Goal: Use online tool/utility: Utilize a website feature to perform a specific function

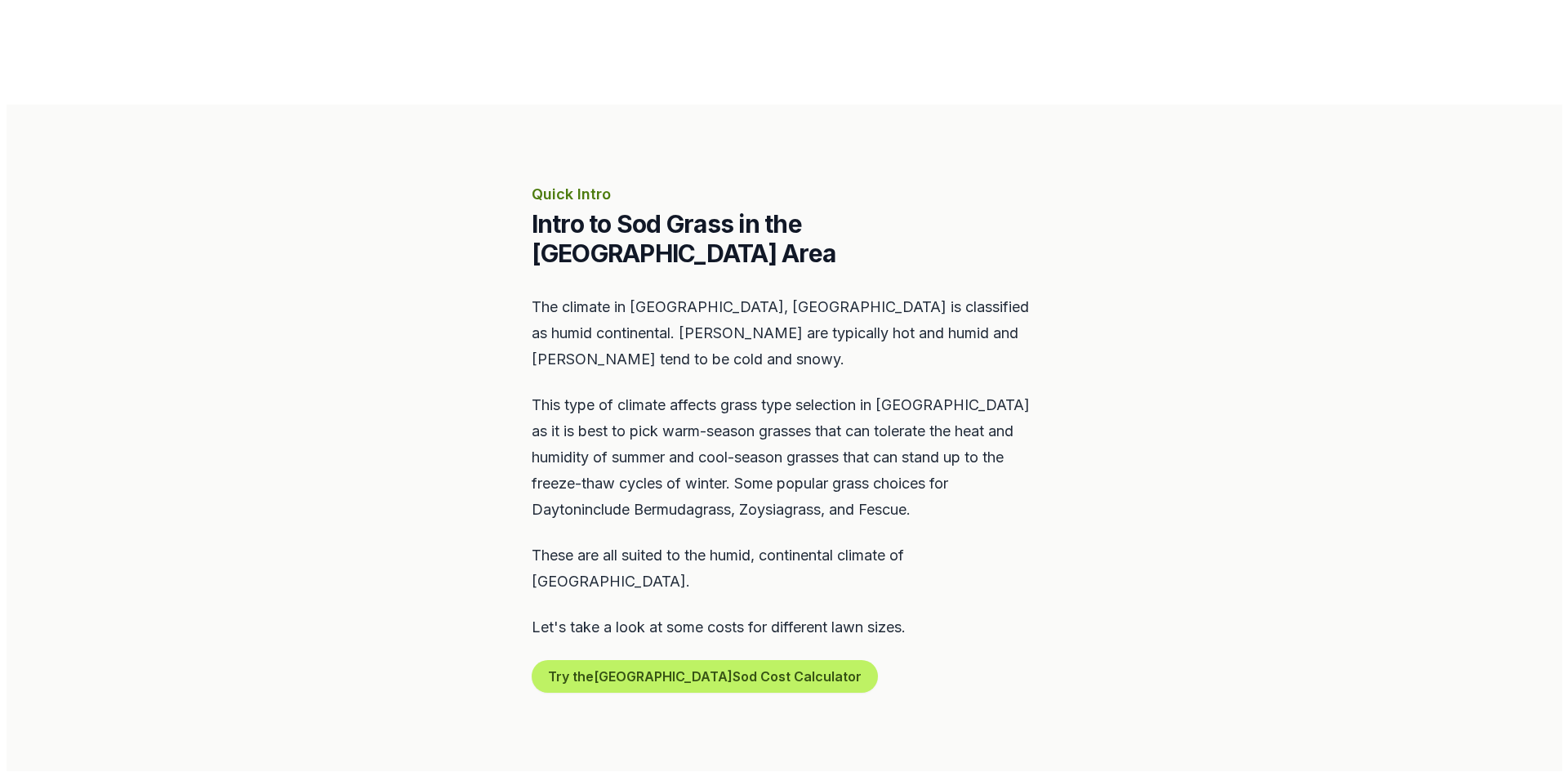
scroll to position [817, 0]
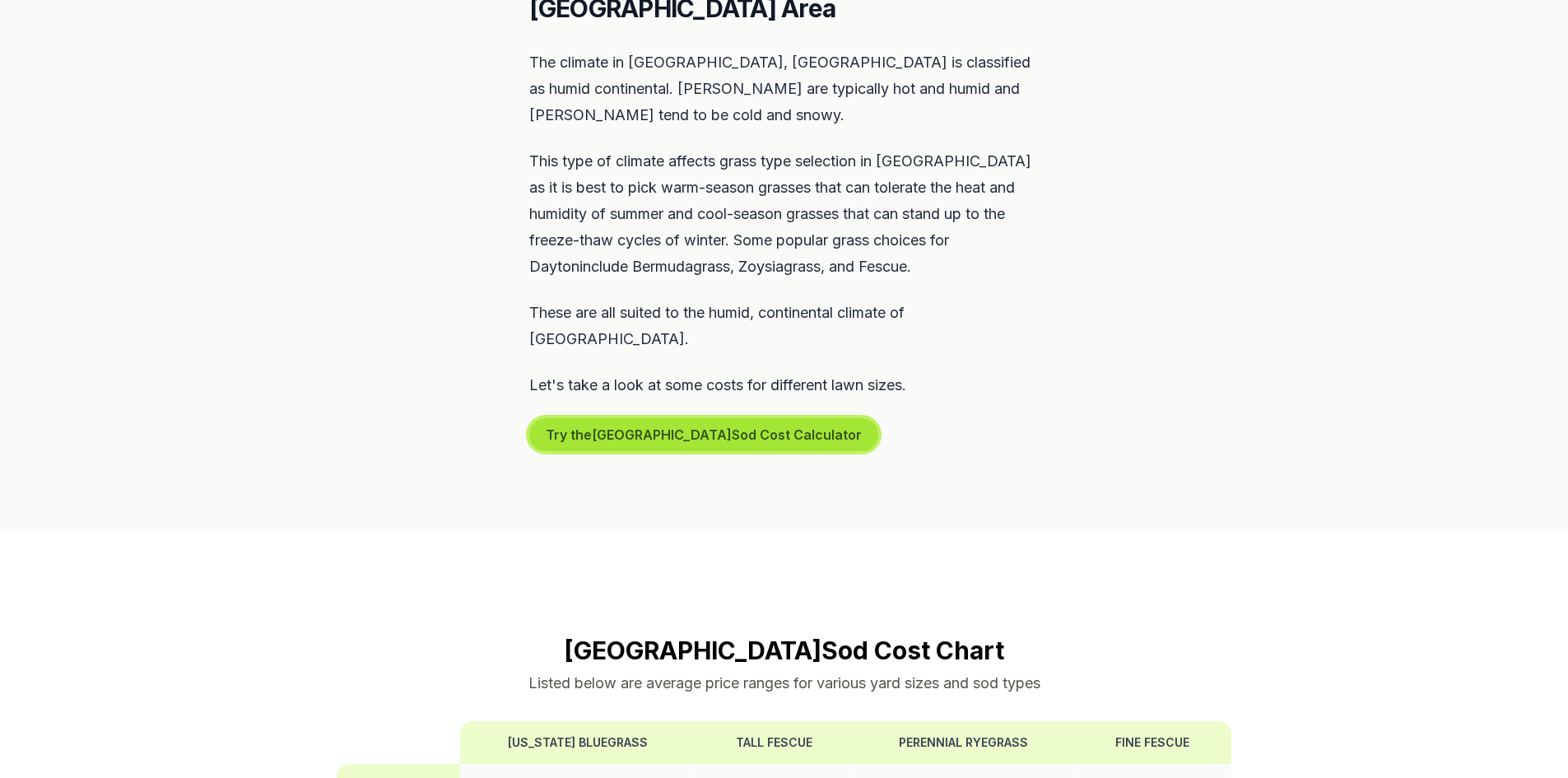
click at [657, 418] on button "Try the Dayton Sod Cost Calculator" at bounding box center [703, 433] width 349 height 33
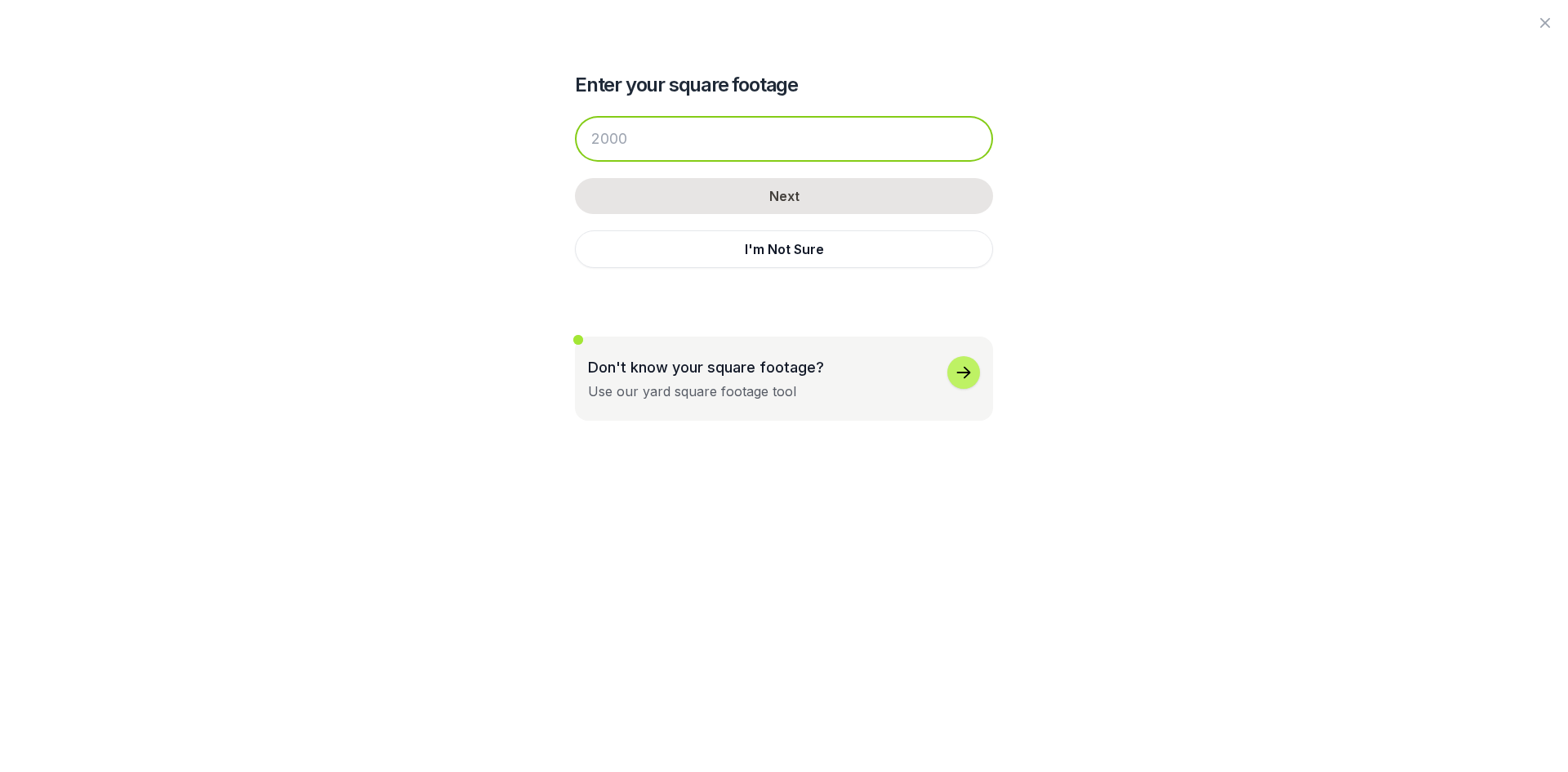
click at [639, 141] on input "number" at bounding box center [784, 138] width 418 height 46
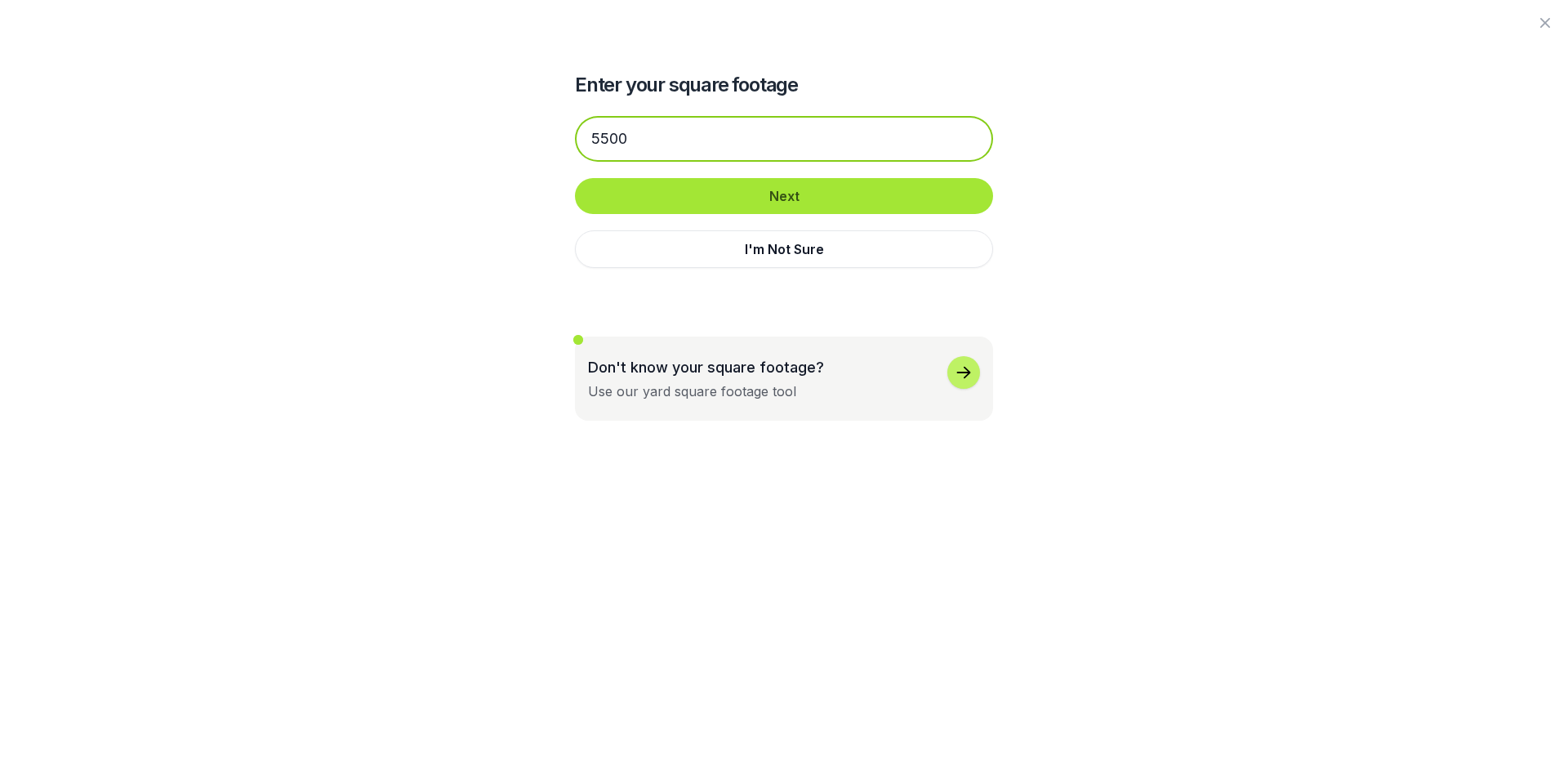
type input "5500"
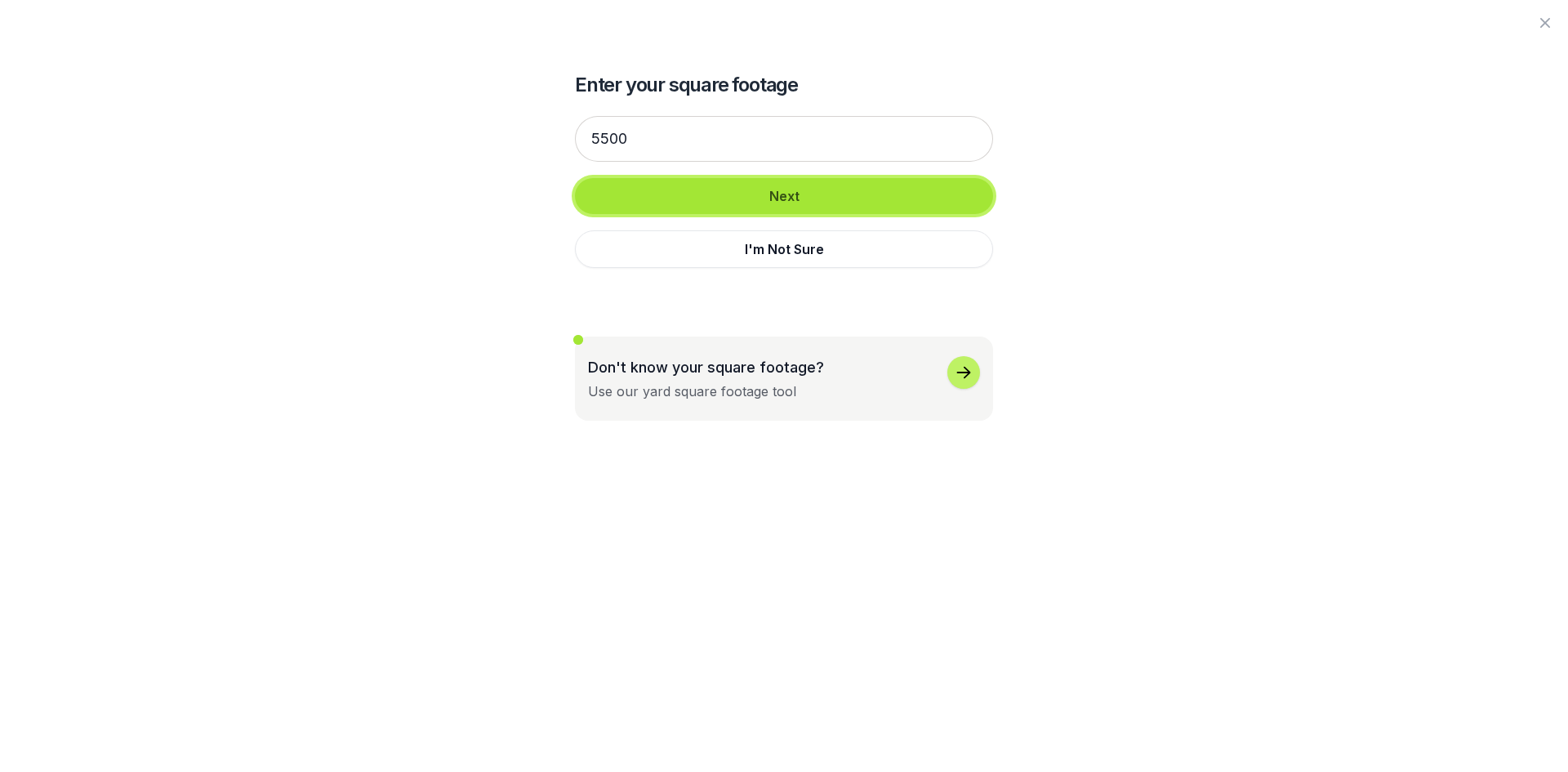
click at [768, 191] on button "Next" at bounding box center [784, 196] width 418 height 36
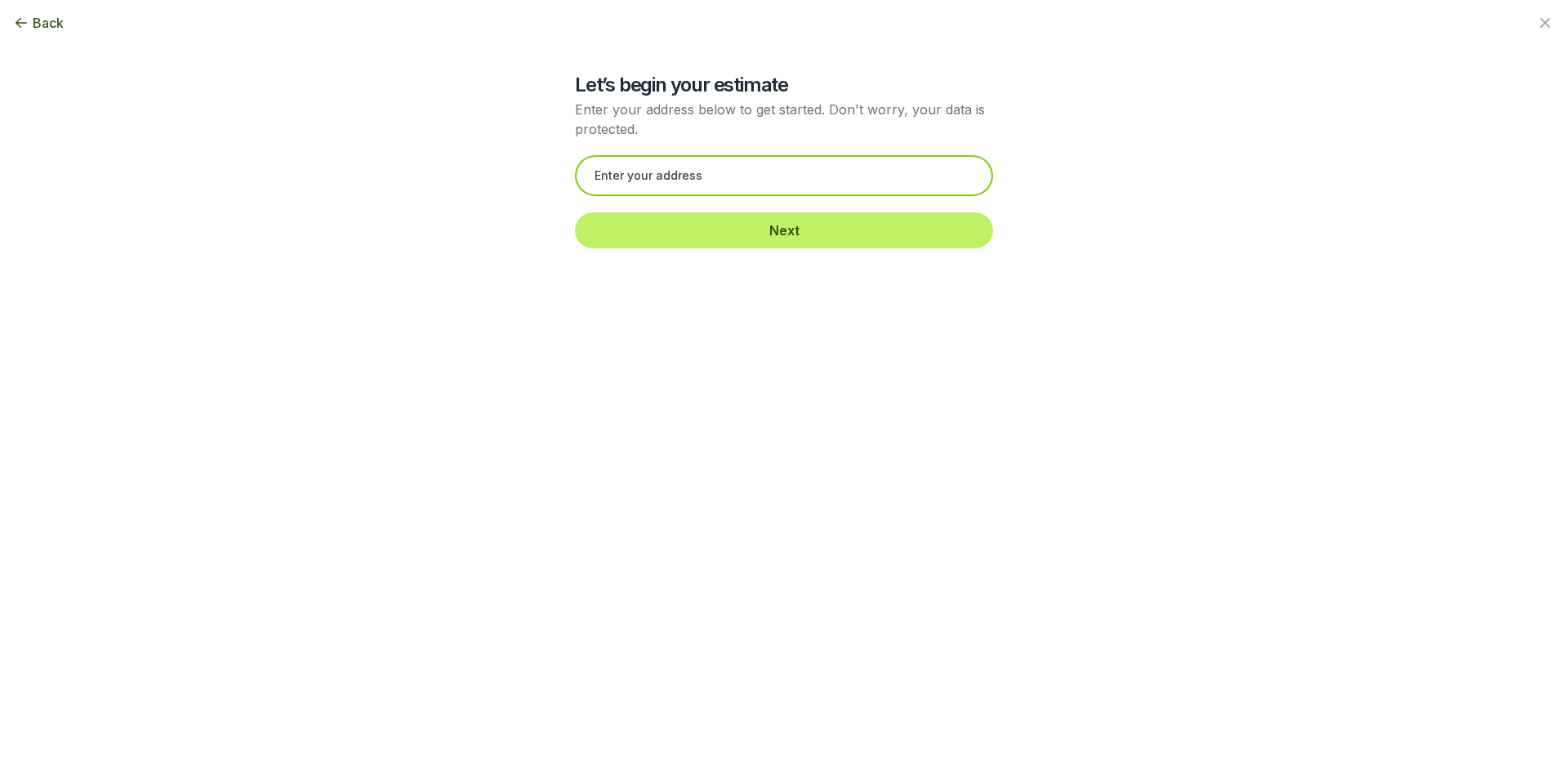
click at [651, 173] on input "text" at bounding box center [784, 176] width 418 height 41
click at [825, 179] on input "[STREET_ADDRESS]" at bounding box center [784, 176] width 418 height 41
drag, startPoint x: 619, startPoint y: 177, endPoint x: 597, endPoint y: 177, distance: 22.0
click at [597, 177] on input "[STREET_ADDRESS]" at bounding box center [784, 176] width 418 height 41
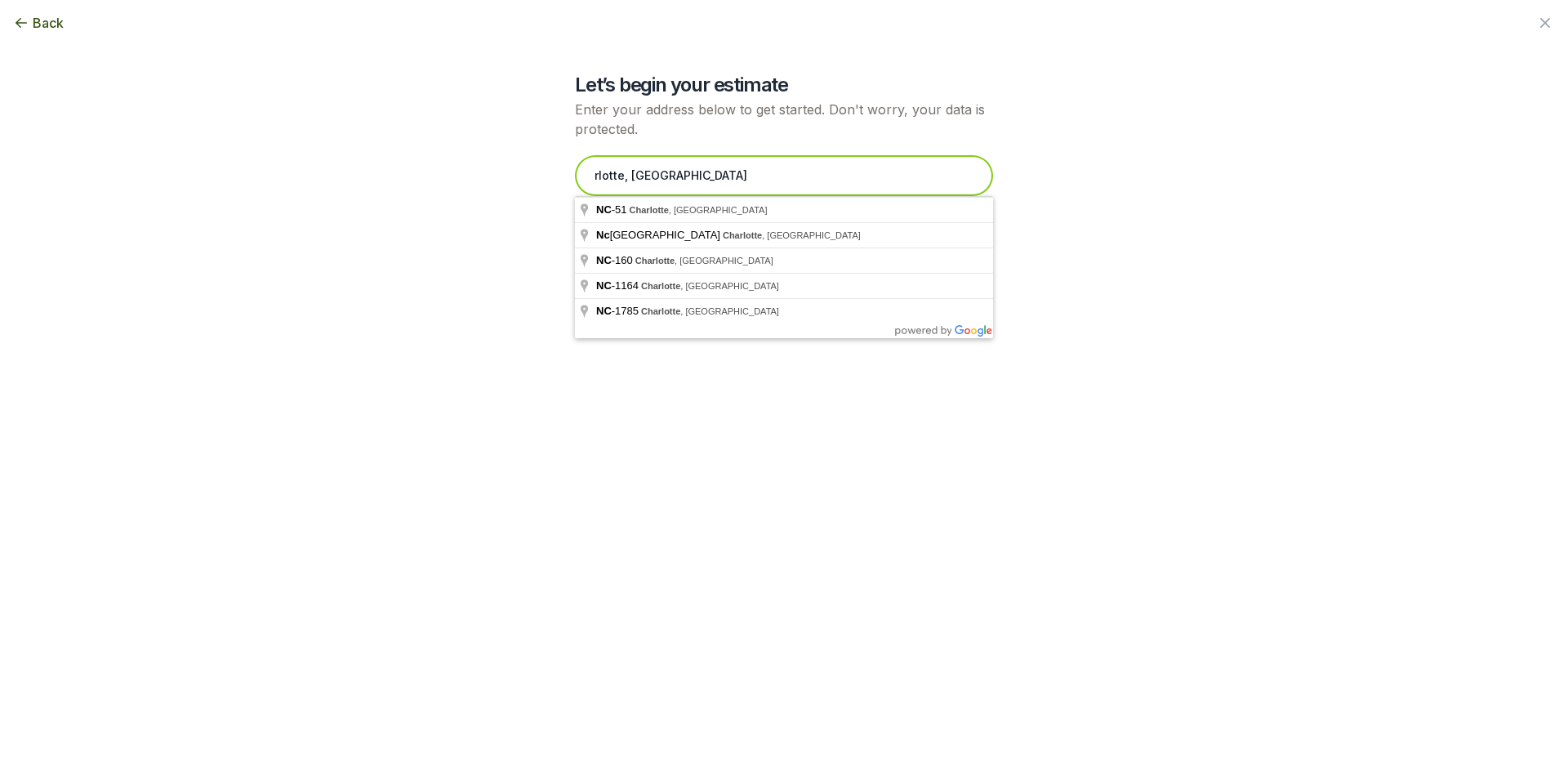
type input "rlotte, [GEOGRAPHIC_DATA]"
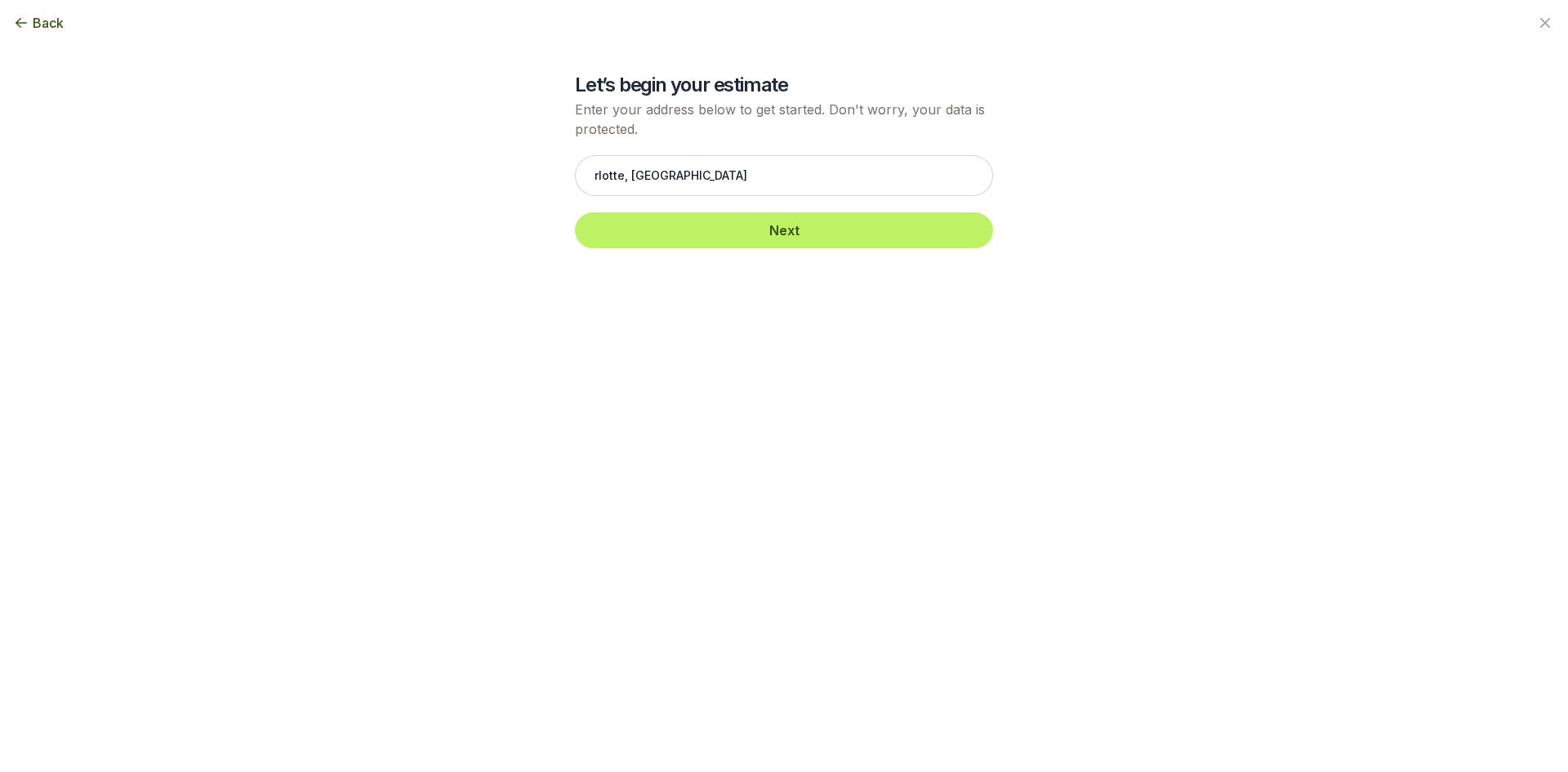
drag, startPoint x: 1358, startPoint y: 276, endPoint x: 98, endPoint y: 17, distance: 1286.3
click at [1354, 273] on div "Back Enter your square footage 5500 Next I'm Not Sure Let’s begin your estimate…" at bounding box center [784, 386] width 1568 height 772
